Goal: Task Accomplishment & Management: Manage account settings

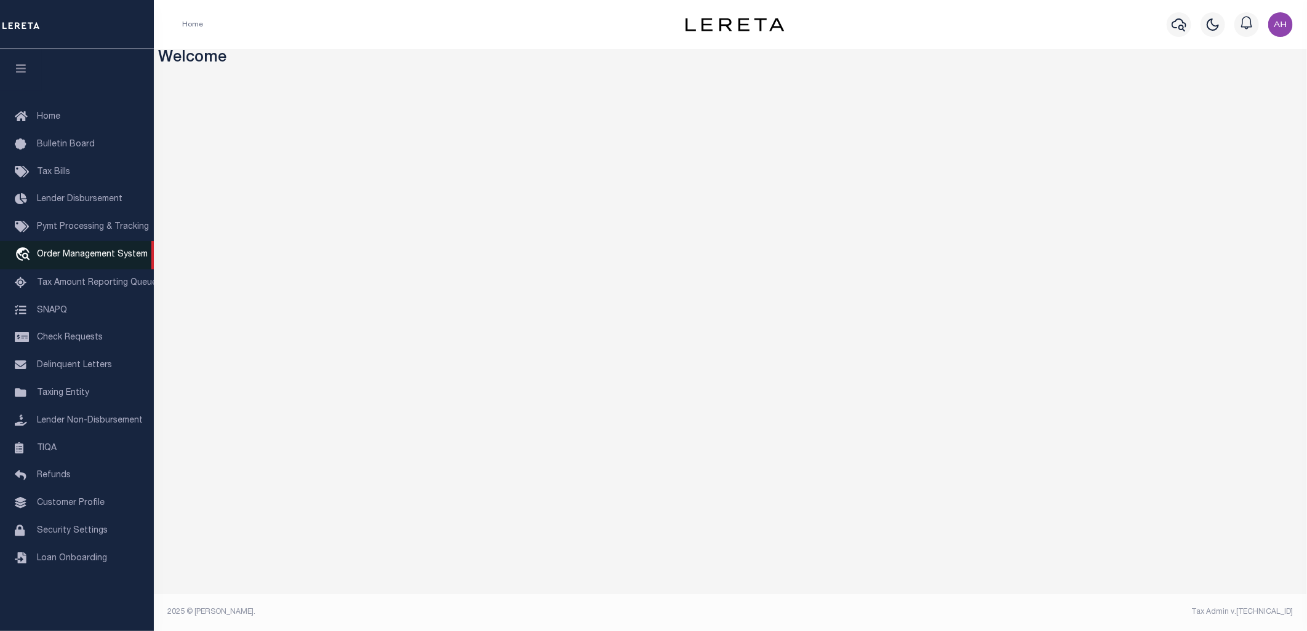
click at [102, 257] on span "Order Management System" at bounding box center [92, 254] width 111 height 9
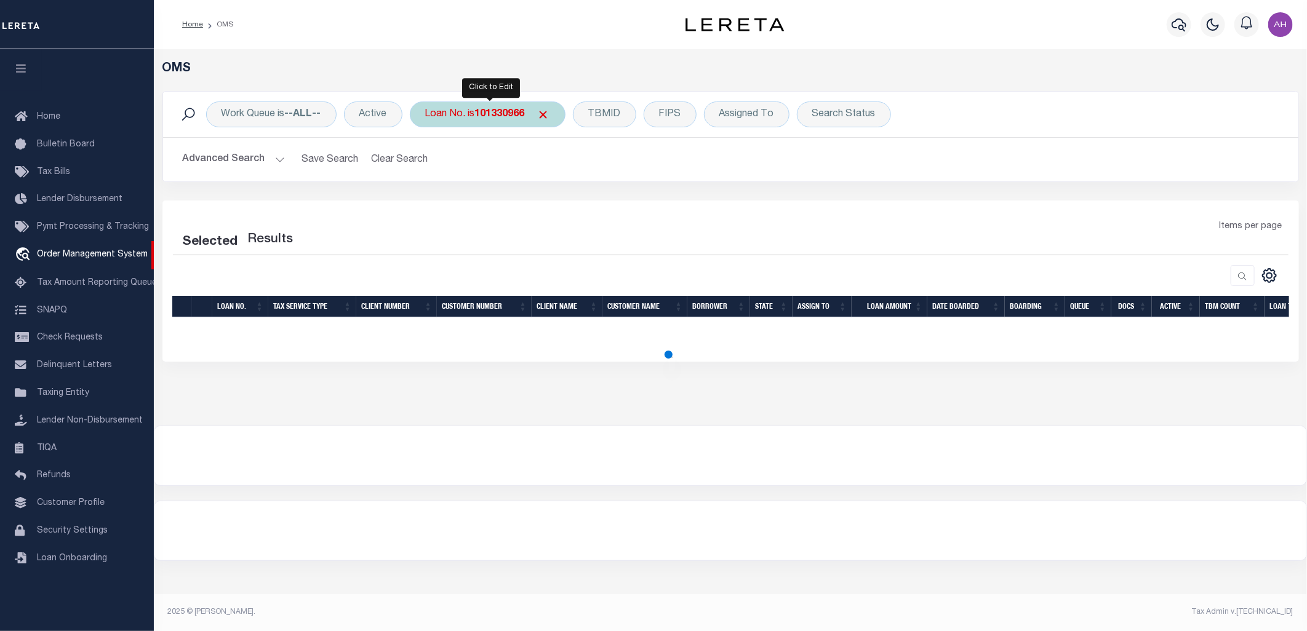
click at [501, 111] on b "101330966" at bounding box center [500, 114] width 50 height 10
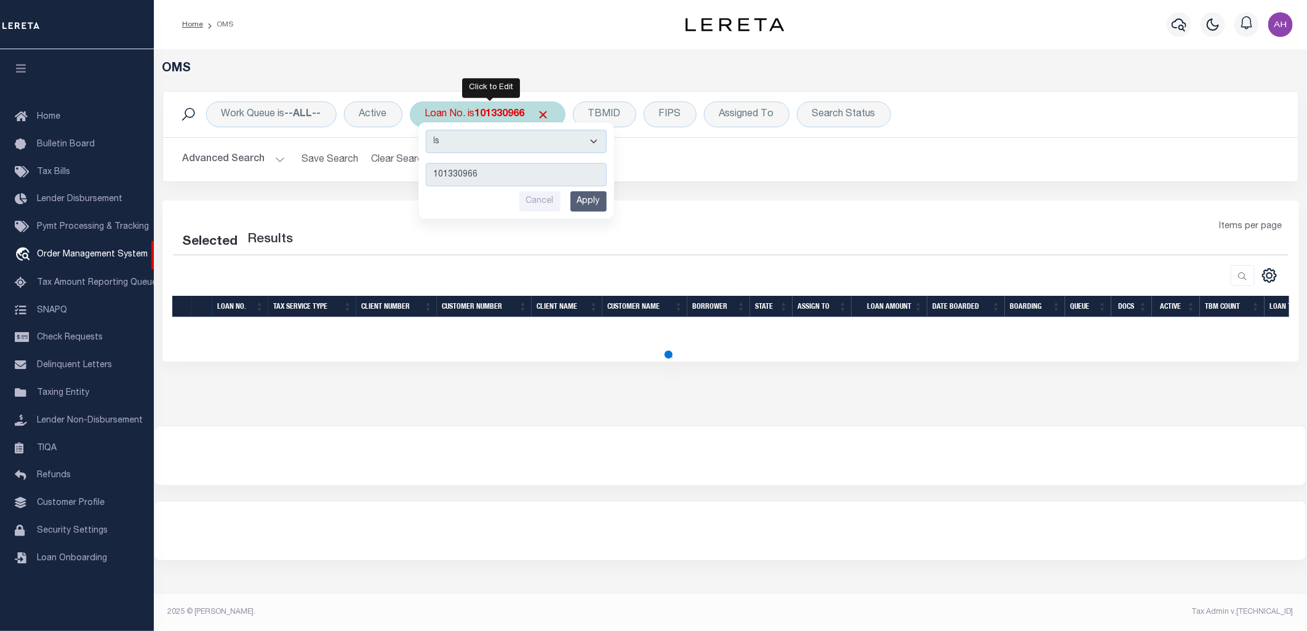
type input "104407626"
select select "200"
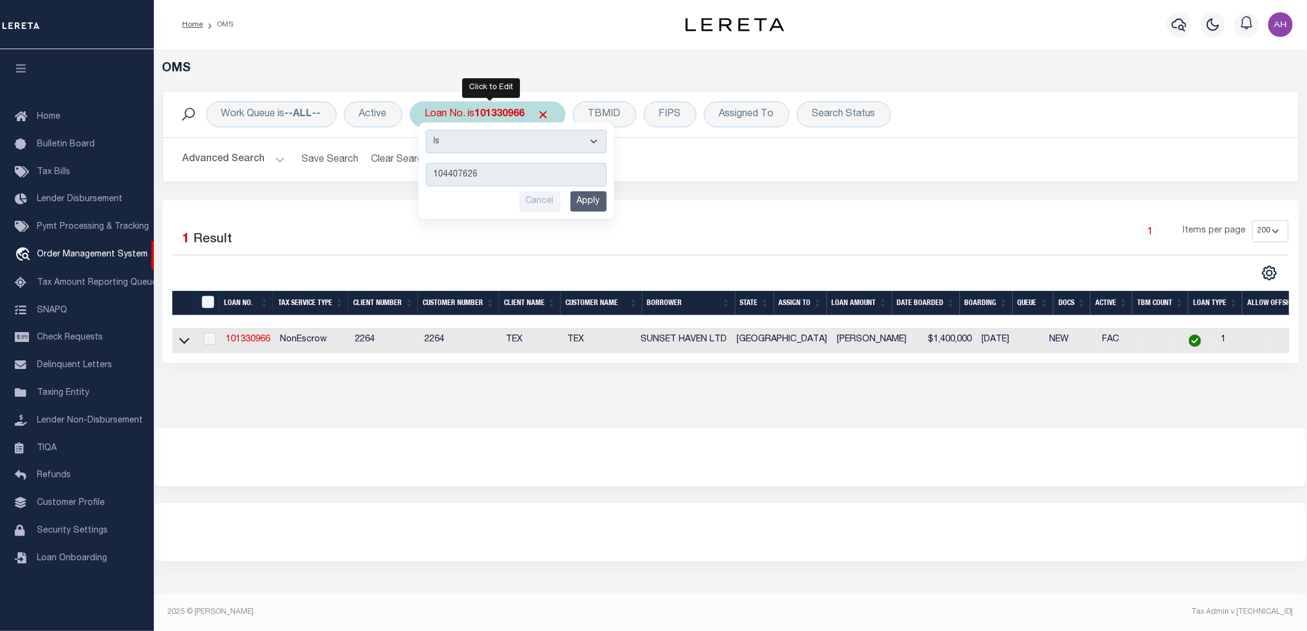
type input "104407626"
click at [587, 203] on input "Apply" at bounding box center [588, 201] width 36 height 20
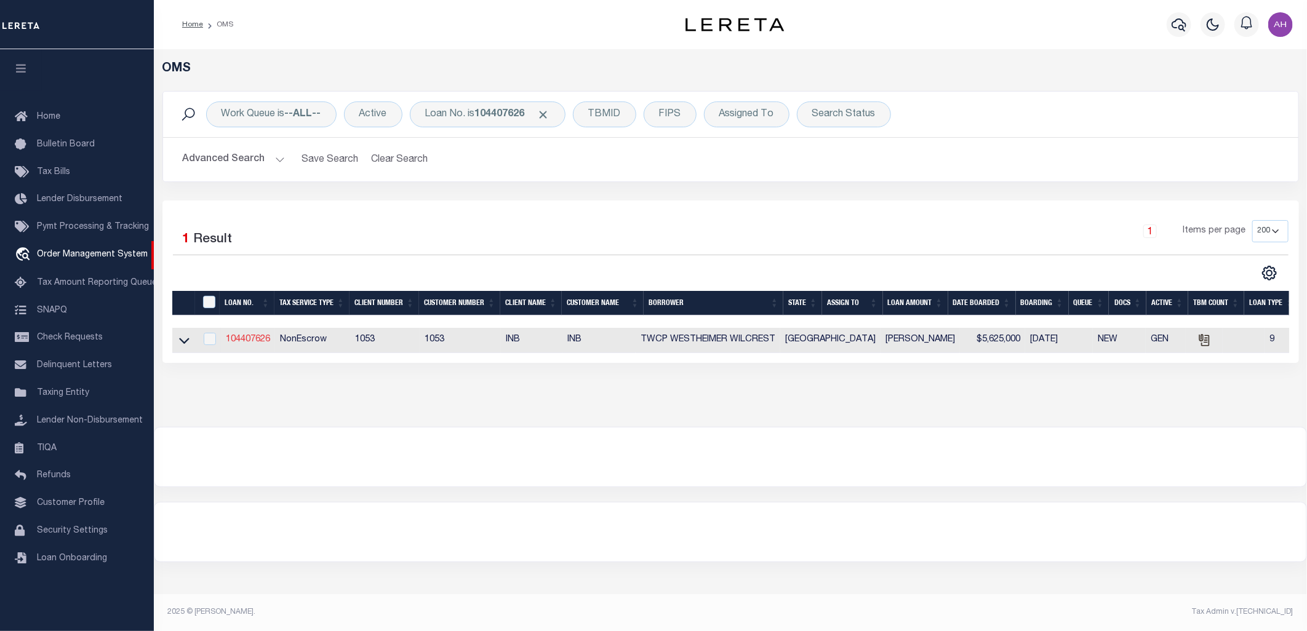
click at [257, 337] on link "104407626" at bounding box center [248, 339] width 44 height 9
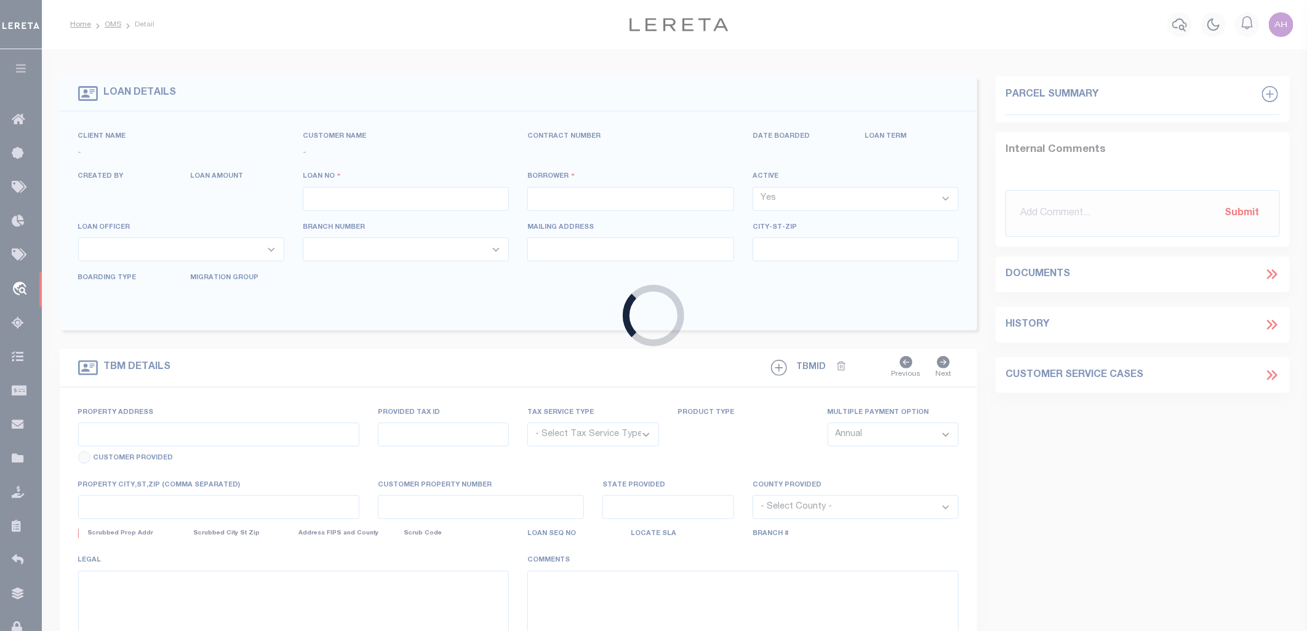
type input "104407626"
type input "TWCP WESTHEIMER WILCREST"
select select "False"
select select
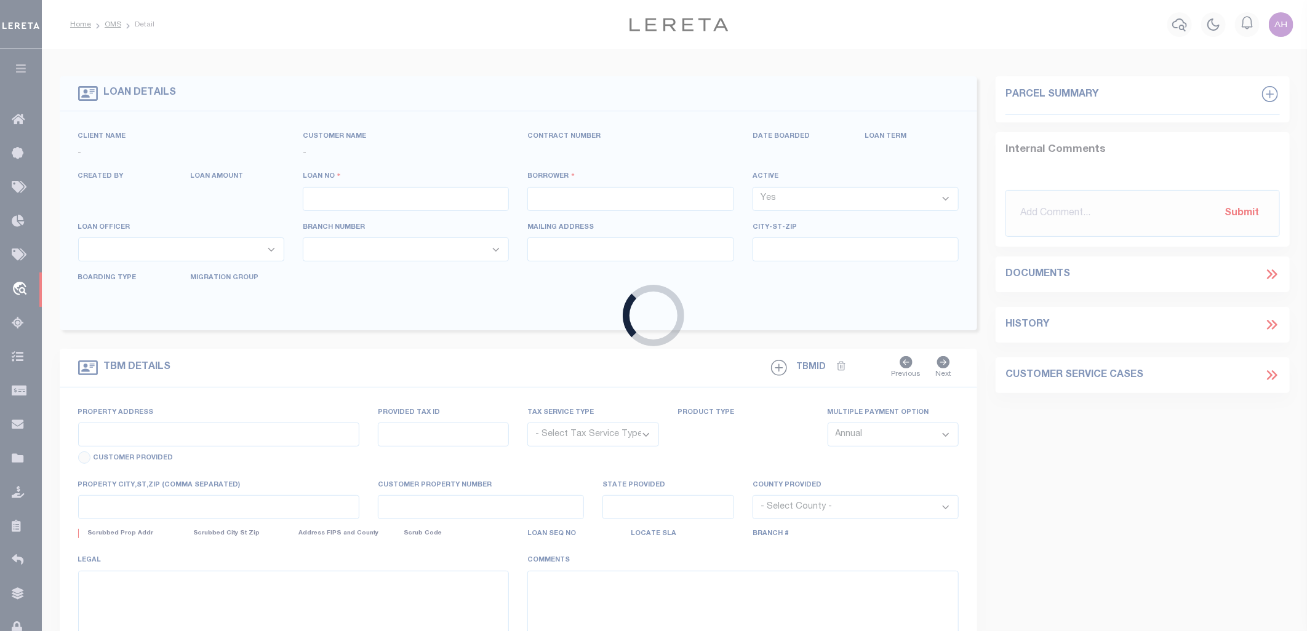
type input "PLANO TX 75074"
select select "NonEscrow"
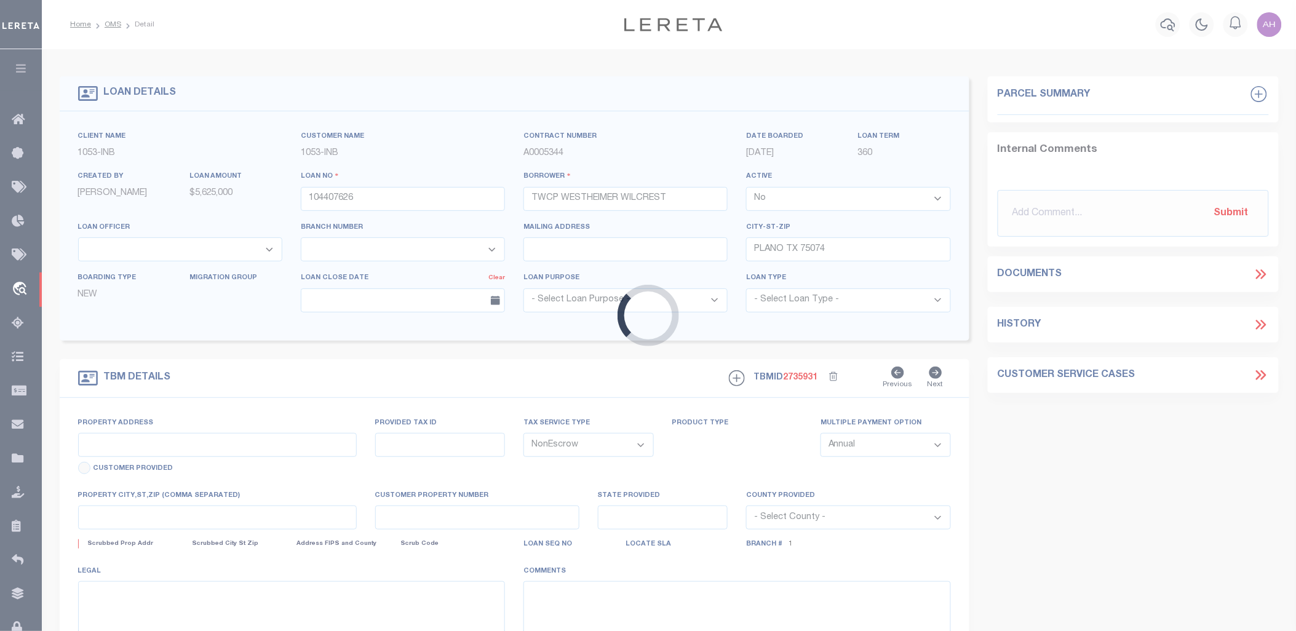
select select "3764"
select select "91"
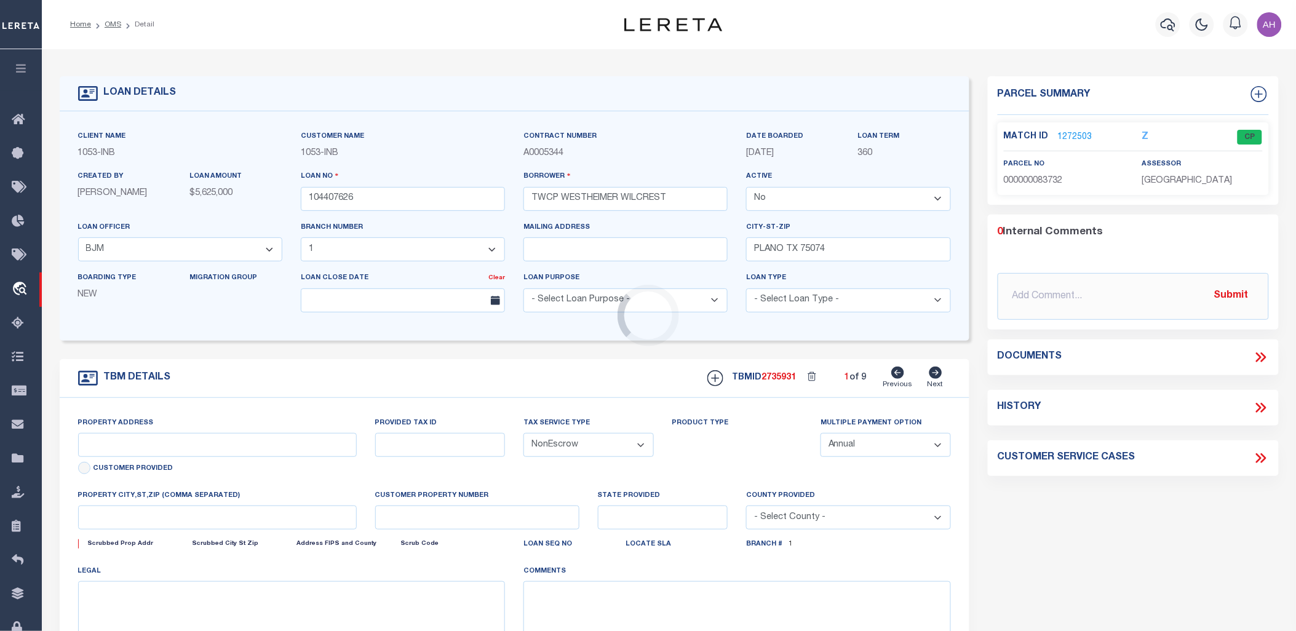
type input "1212 E 15TH ST"
type input "R0160001001A1"
select select
type input "TX"
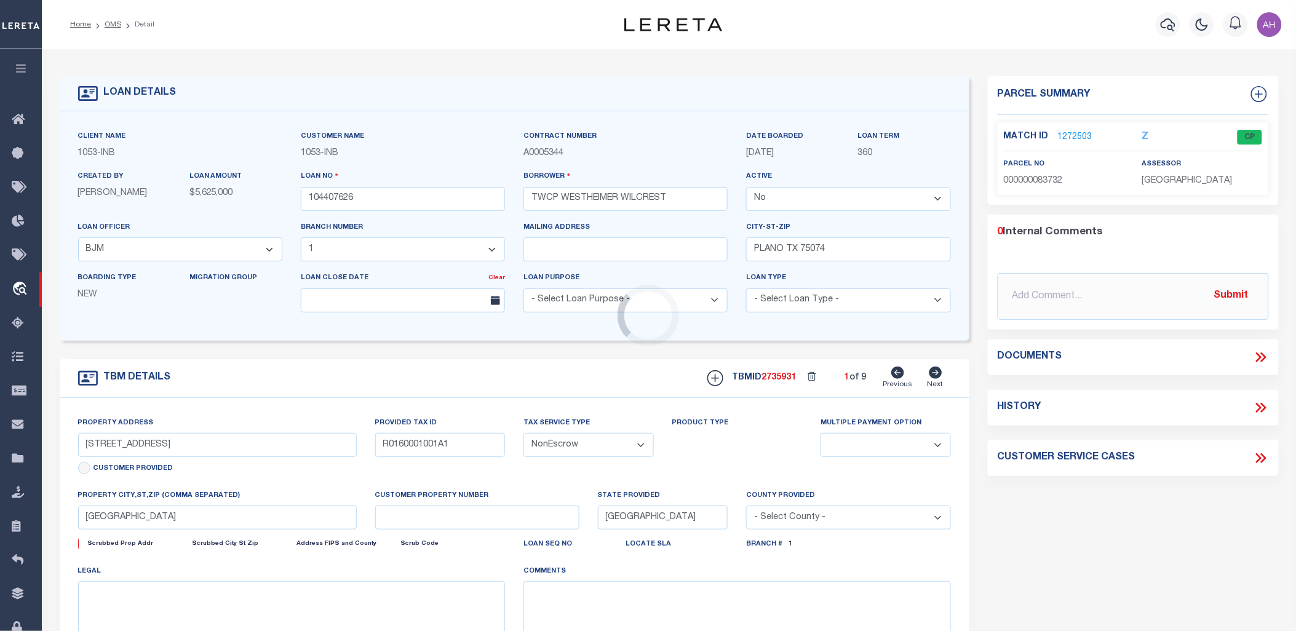
select select
type textarea "CLINT FORMAN ADDITION (CPL)|BL OCK 1|LOT 1A & PLANO O D BLK 1 4 LOT 6B|ACRES 0.…"
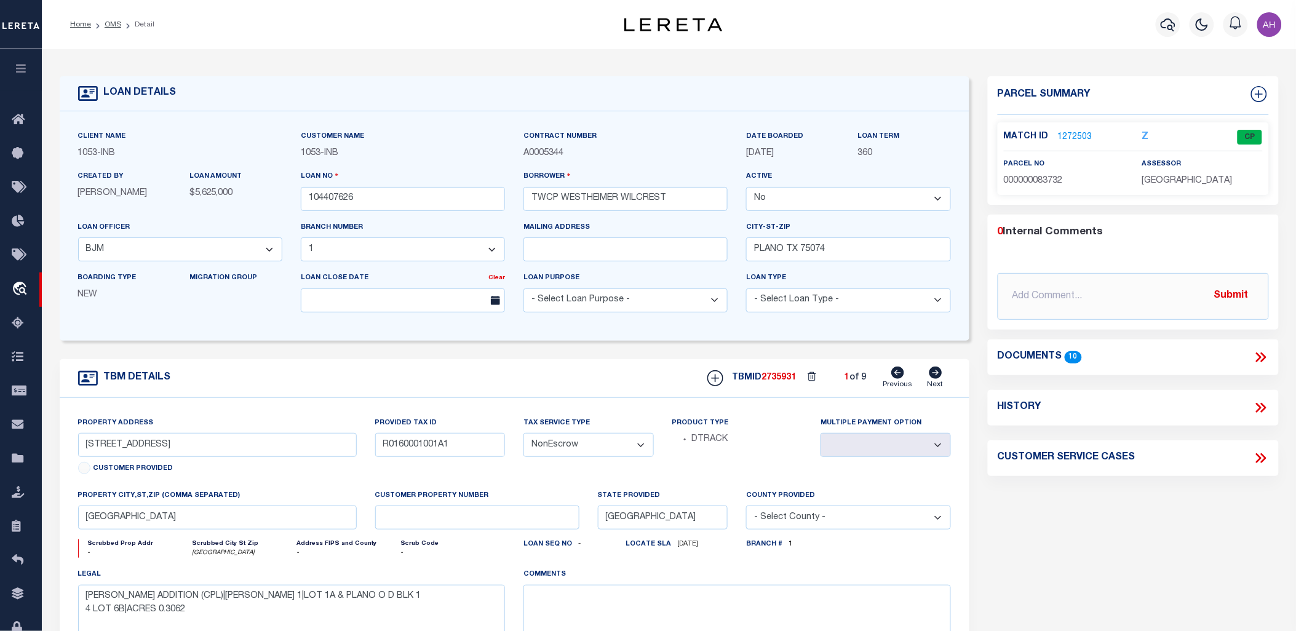
click at [1265, 353] on icon at bounding box center [1261, 357] width 16 height 16
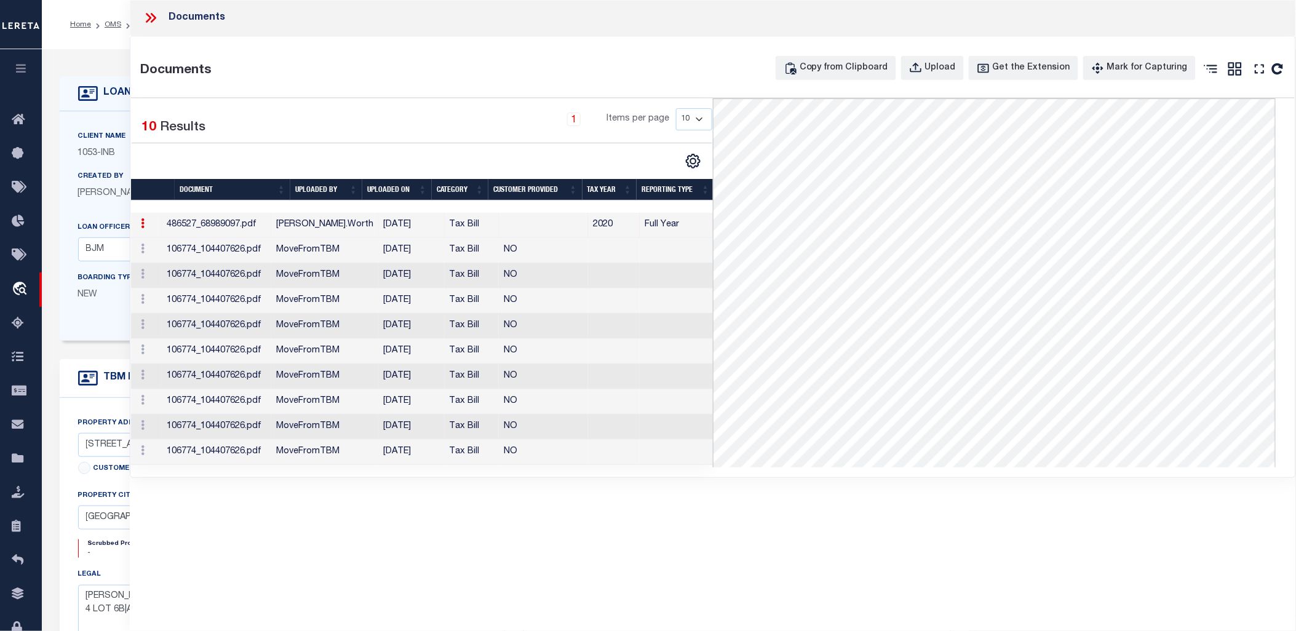
click at [157, 15] on icon at bounding box center [151, 18] width 16 height 16
